Goal: Transaction & Acquisition: Purchase product/service

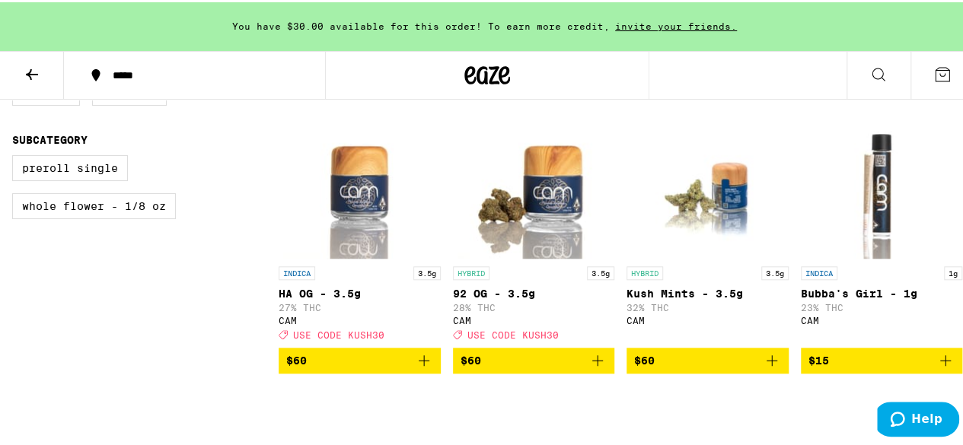
click at [853, 66] on button at bounding box center [878, 73] width 64 height 48
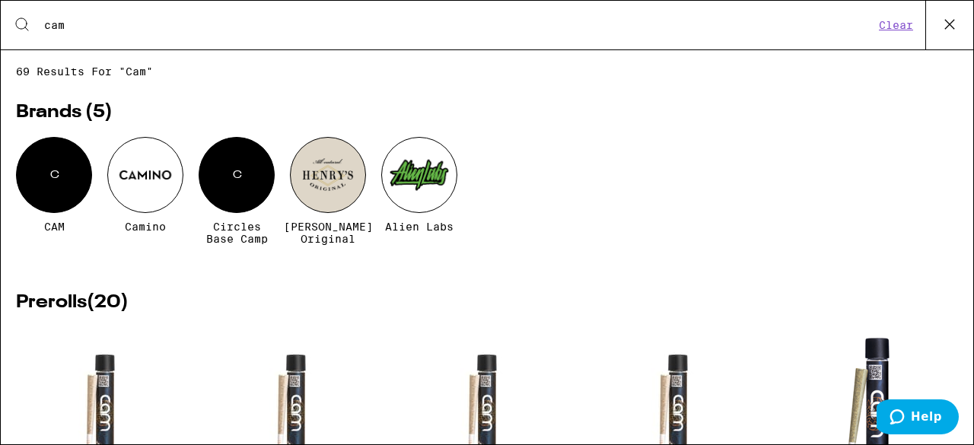
click at [197, 14] on div "Search for Products cam Clear" at bounding box center [487, 25] width 973 height 49
click at [108, 25] on input "cam" at bounding box center [458, 25] width 831 height 14
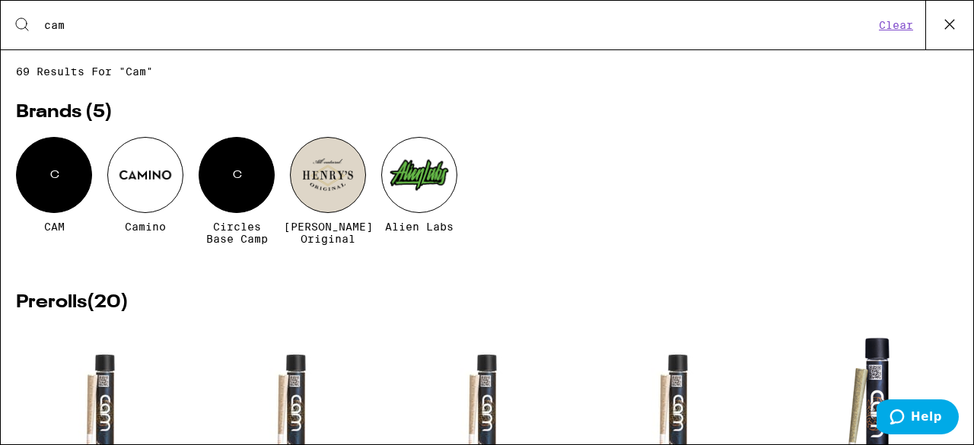
click at [108, 25] on input "cam" at bounding box center [458, 25] width 831 height 14
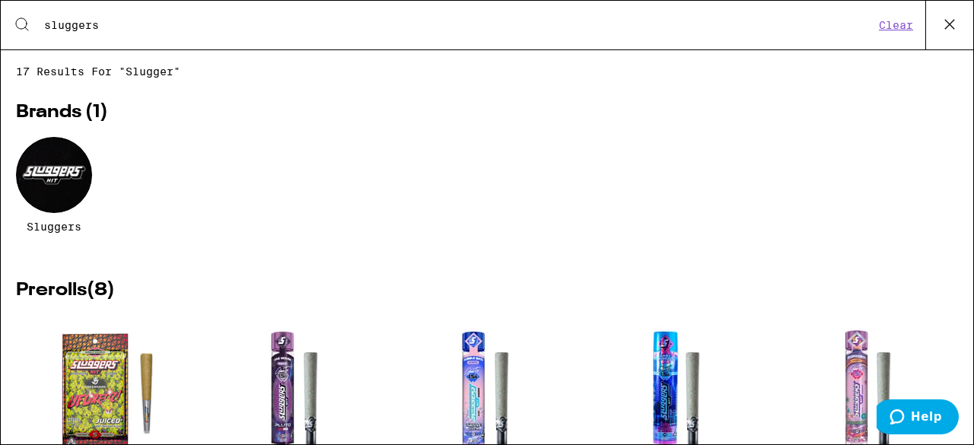
type input "sluggers"
click at [65, 184] on div at bounding box center [54, 175] width 76 height 76
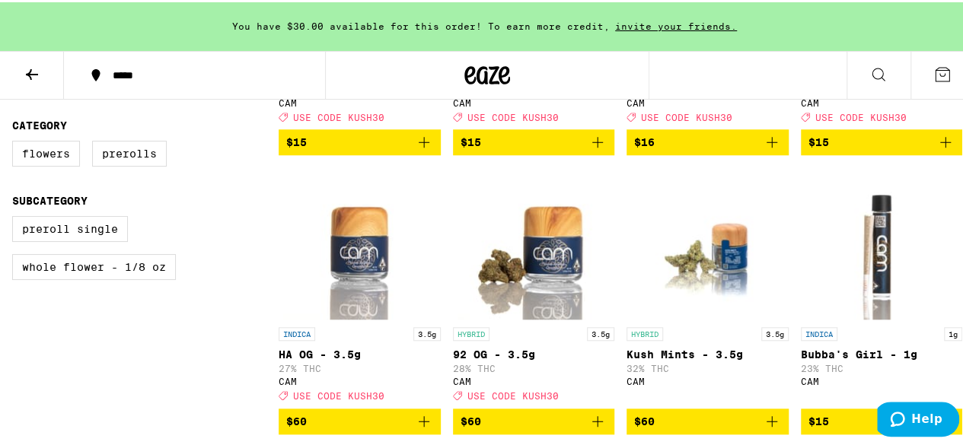
scroll to position [606, 0]
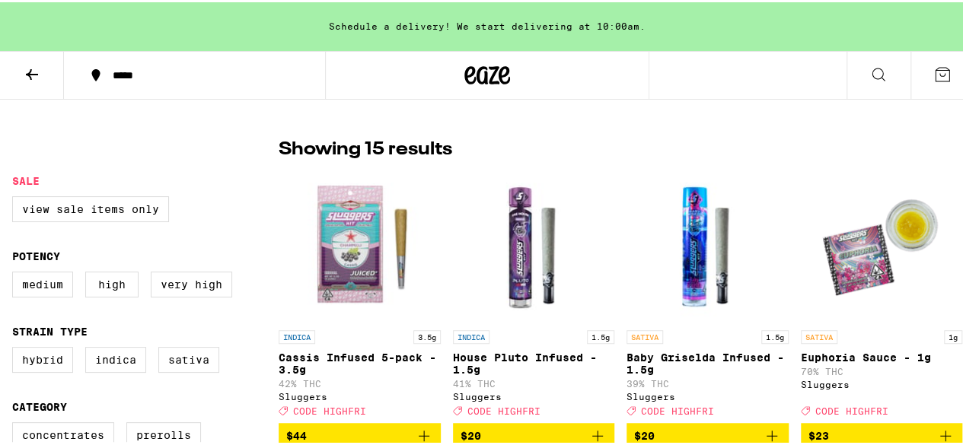
scroll to position [384, 0]
